Goal: Task Accomplishment & Management: Use online tool/utility

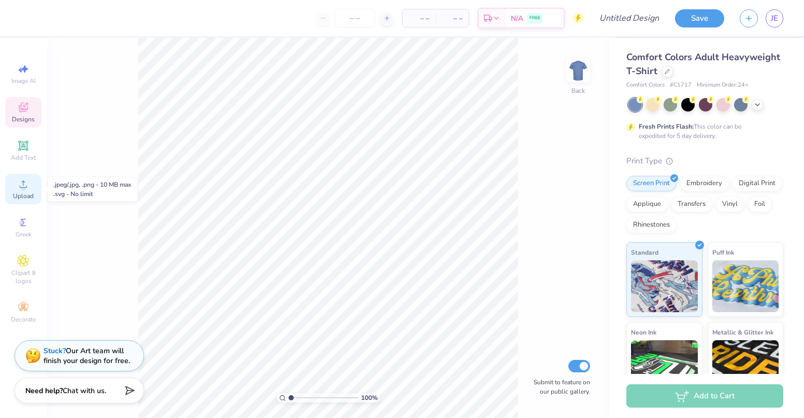
click at [22, 187] on icon at bounding box center [23, 183] width 7 height 7
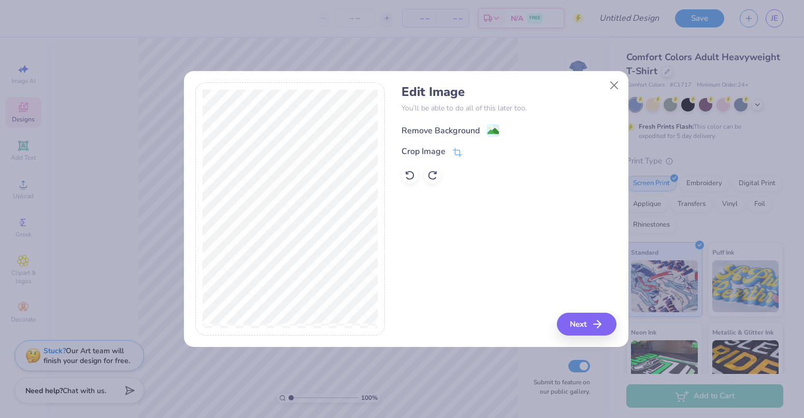
click at [490, 128] on circle at bounding box center [490, 128] width 2 height 2
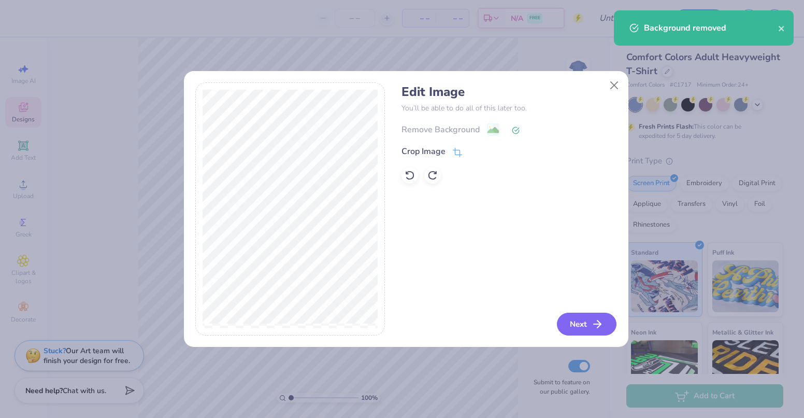
click at [571, 326] on button "Next" at bounding box center [587, 323] width 60 height 23
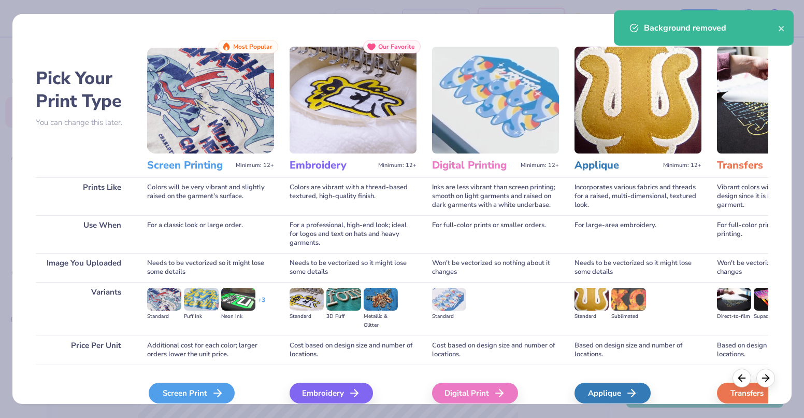
click at [177, 387] on div "Screen Print" at bounding box center [192, 392] width 86 height 21
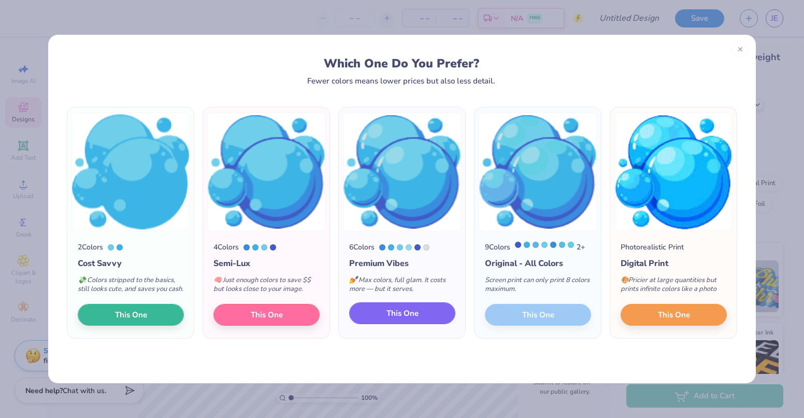
click at [412, 319] on span "This One" at bounding box center [403, 313] width 32 height 12
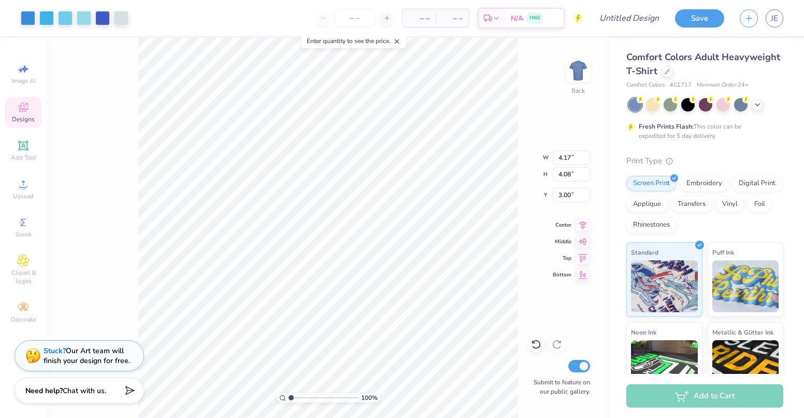
type input "3.00"
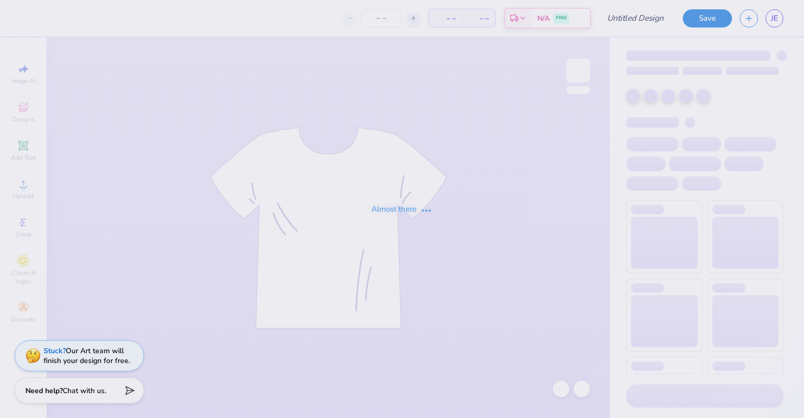
type input "Test only"
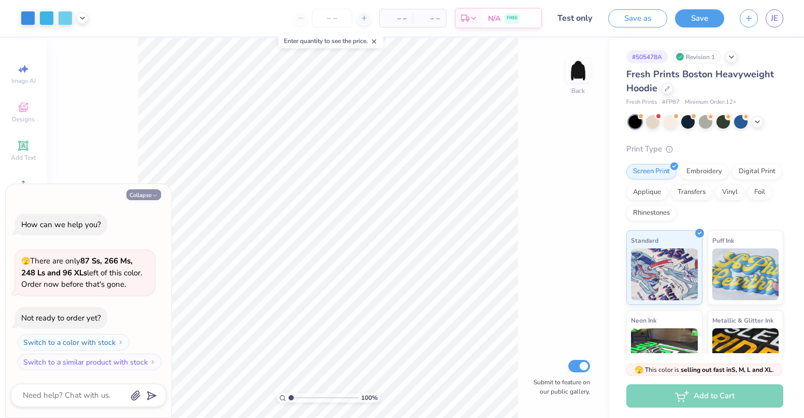
click at [142, 191] on button "Collapse" at bounding box center [143, 194] width 35 height 11
type textarea "x"
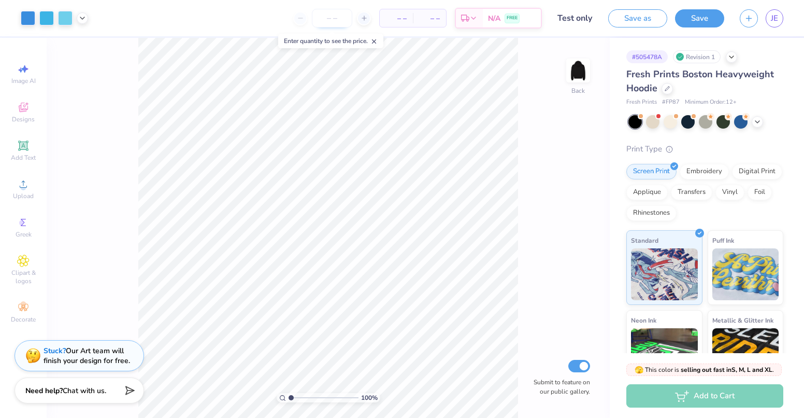
click at [331, 17] on input "number" at bounding box center [332, 18] width 40 height 19
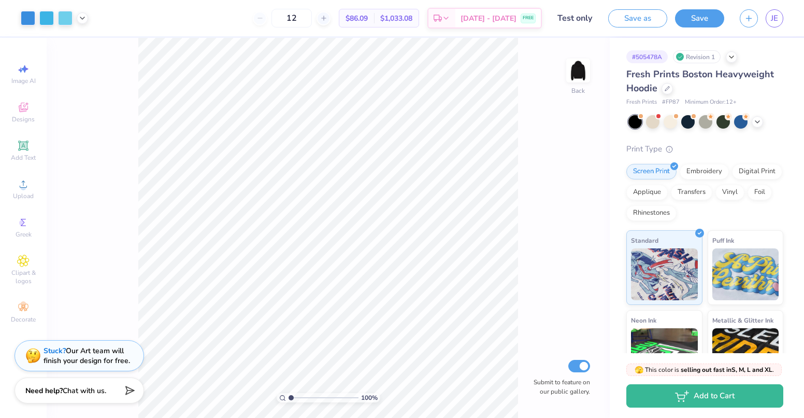
type input "12"
click at [668, 89] on icon at bounding box center [667, 87] width 5 height 5
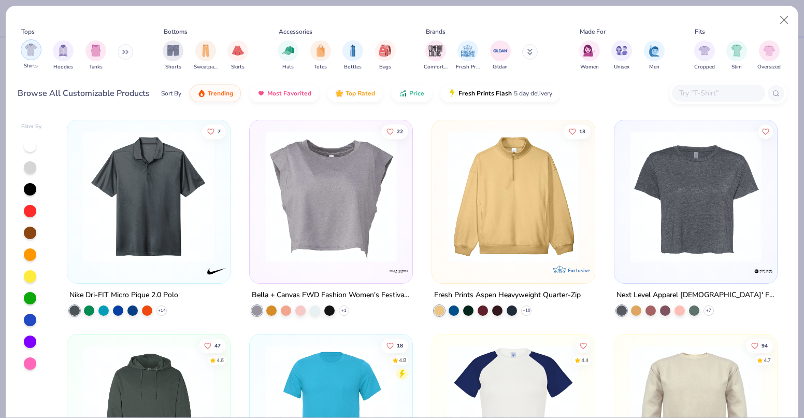
click at [32, 50] on img "filter for Shirts" at bounding box center [31, 50] width 12 height 12
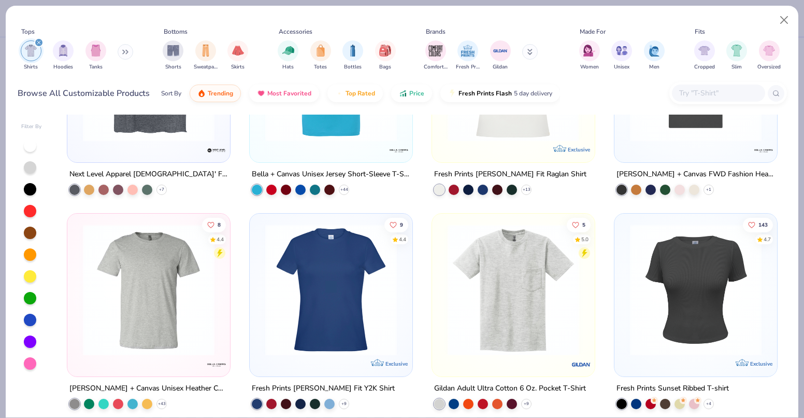
scroll to position [155, 0]
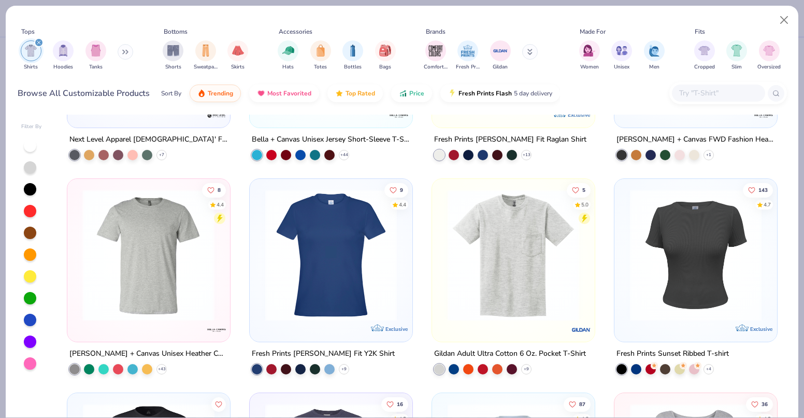
click at [78, 273] on img at bounding box center [7, 255] width 142 height 132
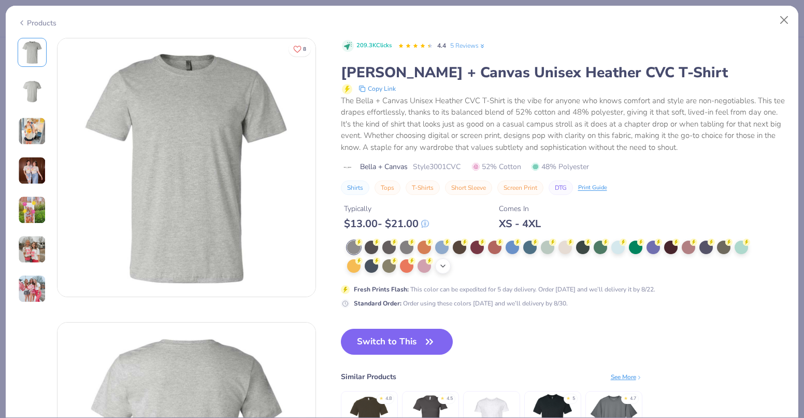
click at [439, 264] on icon at bounding box center [443, 266] width 8 height 8
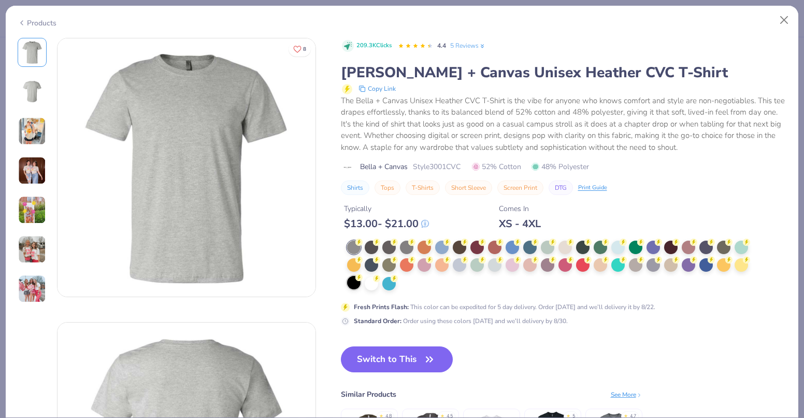
click at [350, 281] on div at bounding box center [353, 282] width 13 height 13
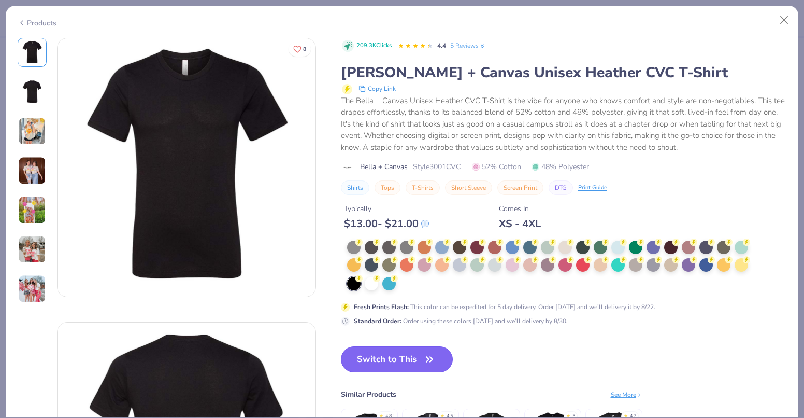
click at [392, 360] on button "Switch to This" at bounding box center [397, 359] width 112 height 26
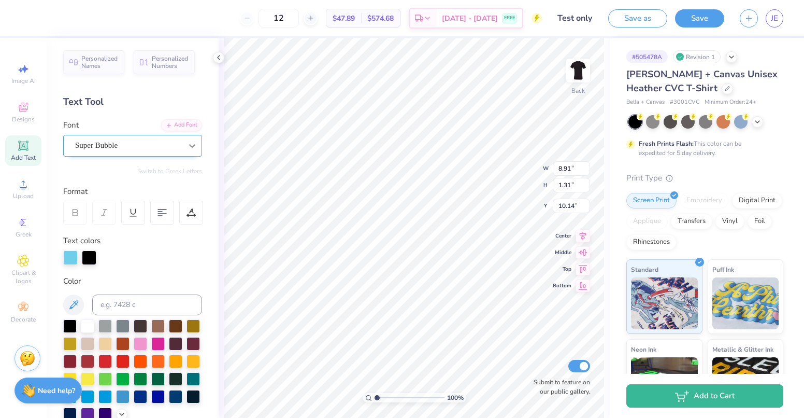
click at [187, 144] on icon at bounding box center [192, 145] width 10 height 10
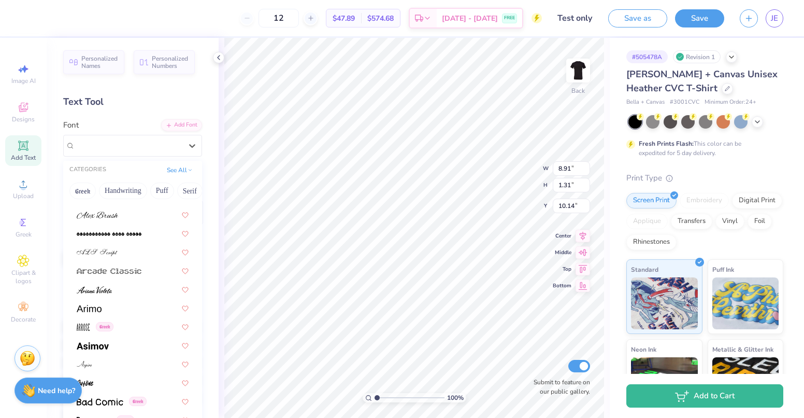
scroll to position [363, 0]
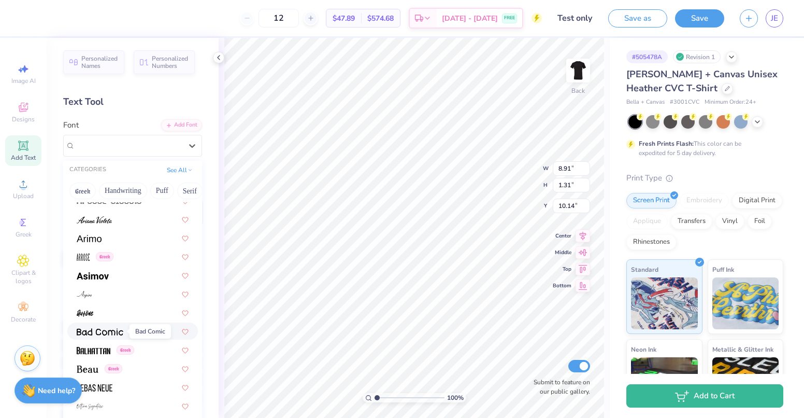
click at [105, 329] on img at bounding box center [100, 331] width 47 height 7
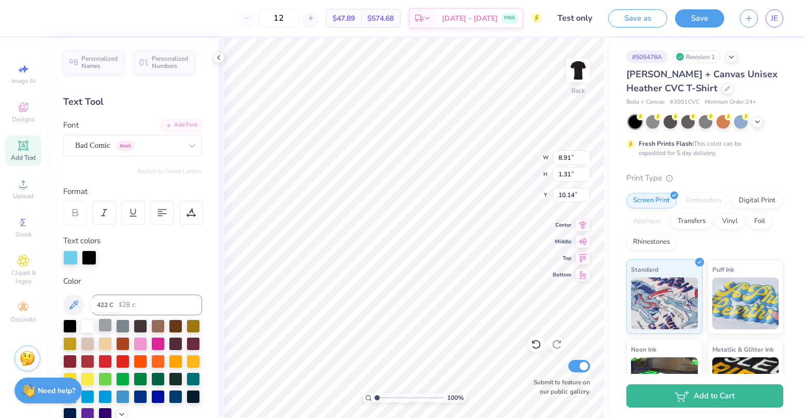
type input "5.53"
type input "1.43"
type input "10.08"
click at [533, 346] on icon at bounding box center [536, 344] width 9 height 9
click at [725, 88] on icon at bounding box center [727, 87] width 5 height 5
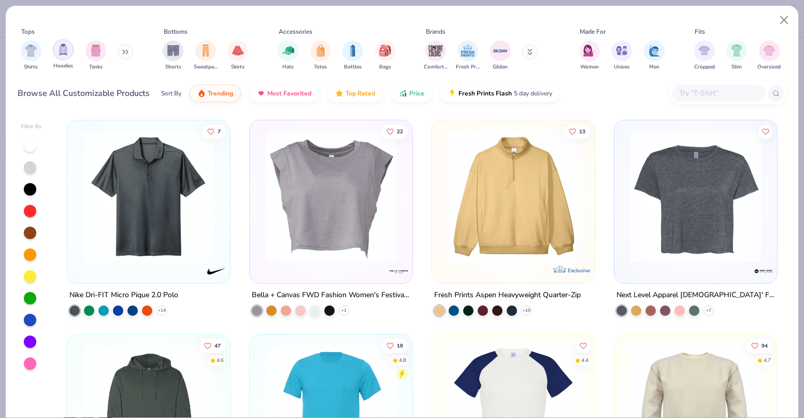
click at [64, 51] on img "filter for Hoodies" at bounding box center [63, 50] width 11 height 12
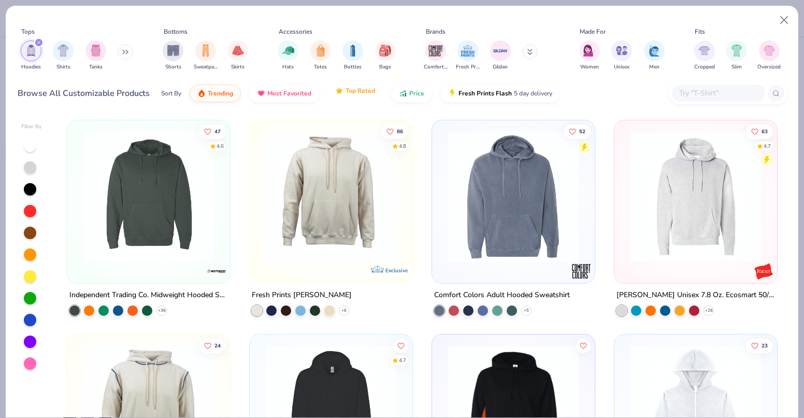
click at [352, 94] on span "Top Rated" at bounding box center [361, 91] width 30 height 8
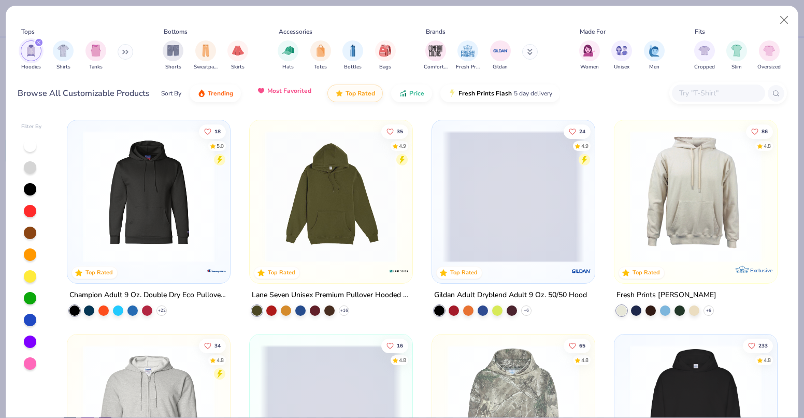
click at [293, 94] on span "Most Favorited" at bounding box center [289, 91] width 44 height 8
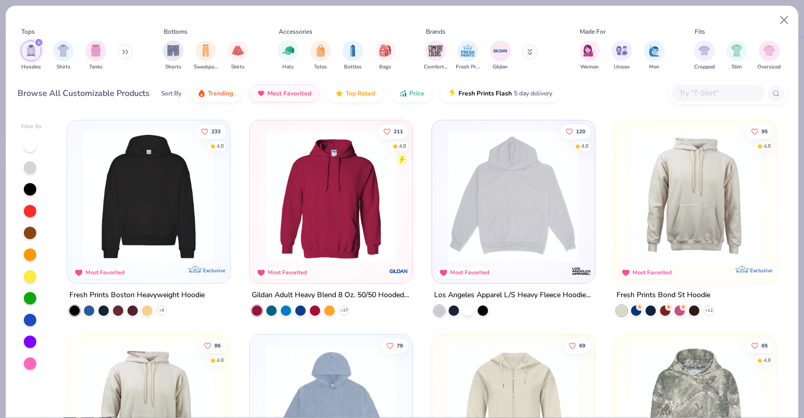
click at [155, 184] on img at bounding box center [149, 197] width 142 height 132
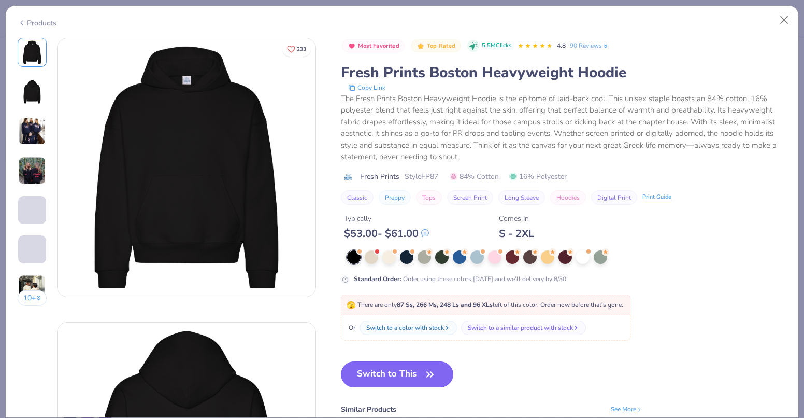
click at [398, 373] on button "Switch to This" at bounding box center [397, 374] width 112 height 26
